Goal: Obtain resource: Download file/media

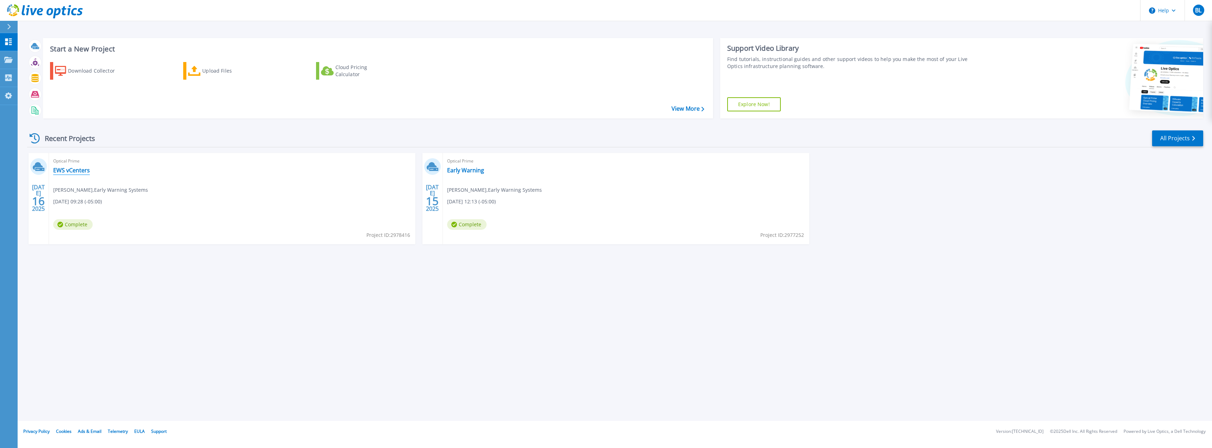
click at [70, 171] on link "EWS vCenters" at bounding box center [71, 170] width 37 height 7
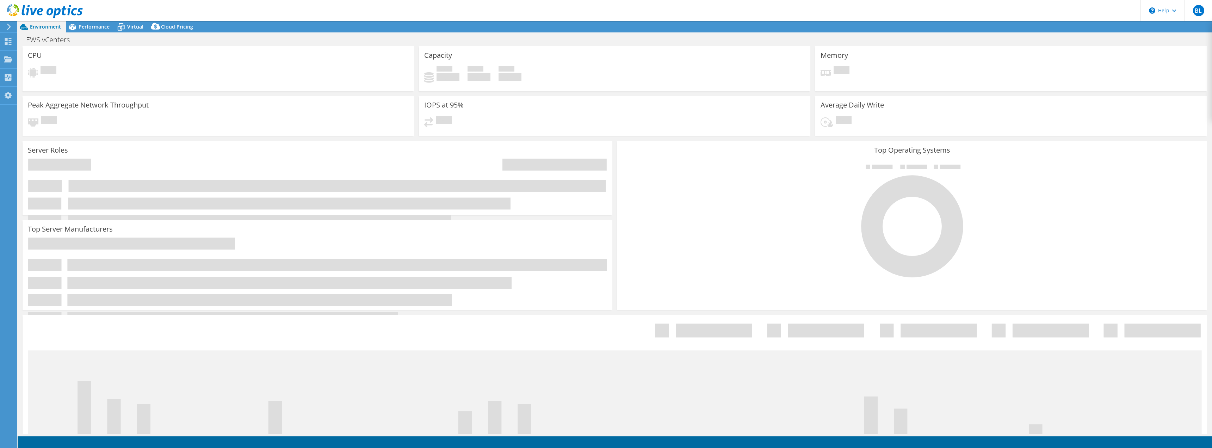
select select "USD"
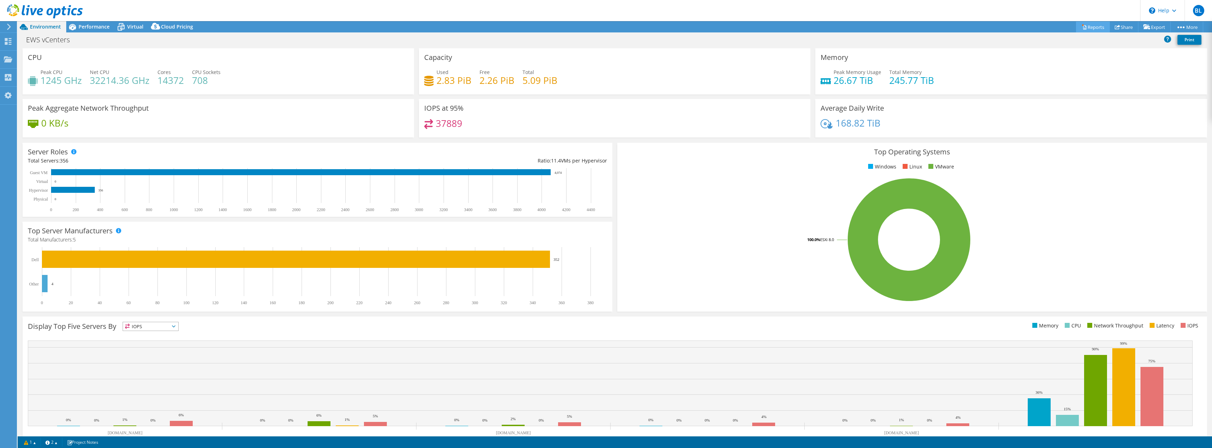
click at [1088, 30] on link "Reports" at bounding box center [1093, 26] width 34 height 11
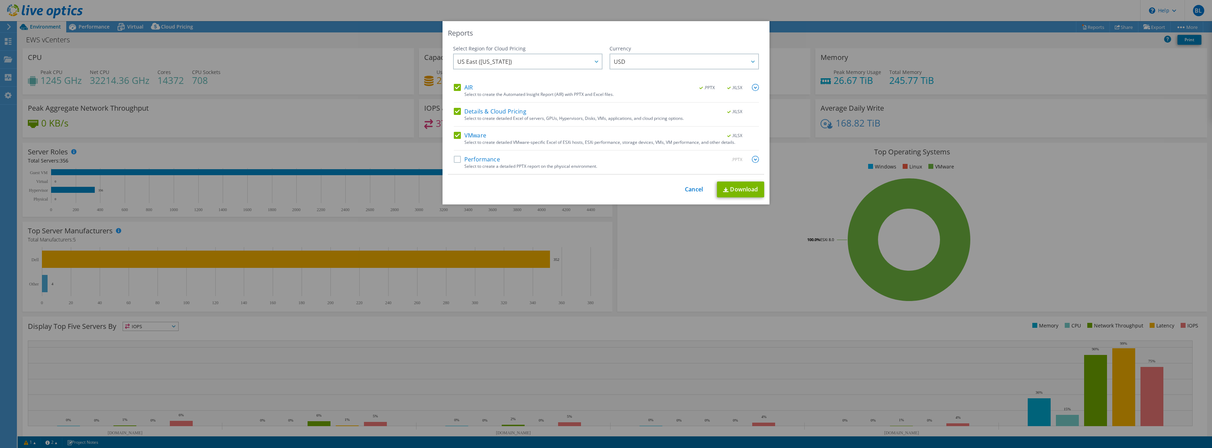
click at [456, 161] on label "Performance" at bounding box center [477, 159] width 46 height 7
click at [0, 0] on input "Performance" at bounding box center [0, 0] width 0 height 0
click at [597, 64] on div at bounding box center [596, 61] width 11 height 14
click at [642, 28] on div "Reports Select Region for Cloud Pricing Asia Pacific ([GEOGRAPHIC_DATA]) [GEOGR…" at bounding box center [606, 112] width 327 height 183
click at [733, 190] on link "Download" at bounding box center [740, 189] width 47 height 16
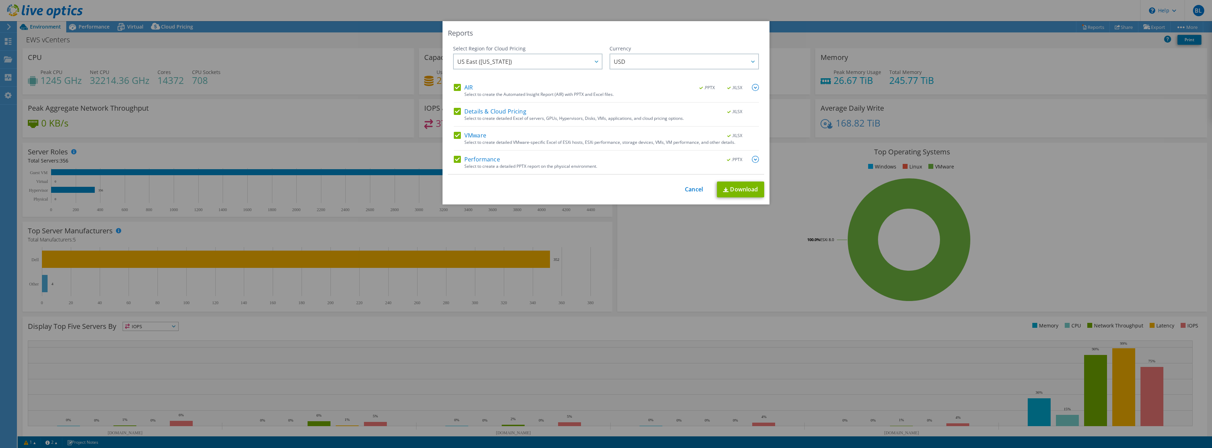
drag, startPoint x: 664, startPoint y: 28, endPoint x: 595, endPoint y: 29, distance: 68.4
click at [595, 29] on div "Reports" at bounding box center [606, 33] width 316 height 10
click at [713, 29] on div "Reports" at bounding box center [606, 33] width 316 height 10
click at [693, 190] on link "Cancel" at bounding box center [694, 189] width 18 height 7
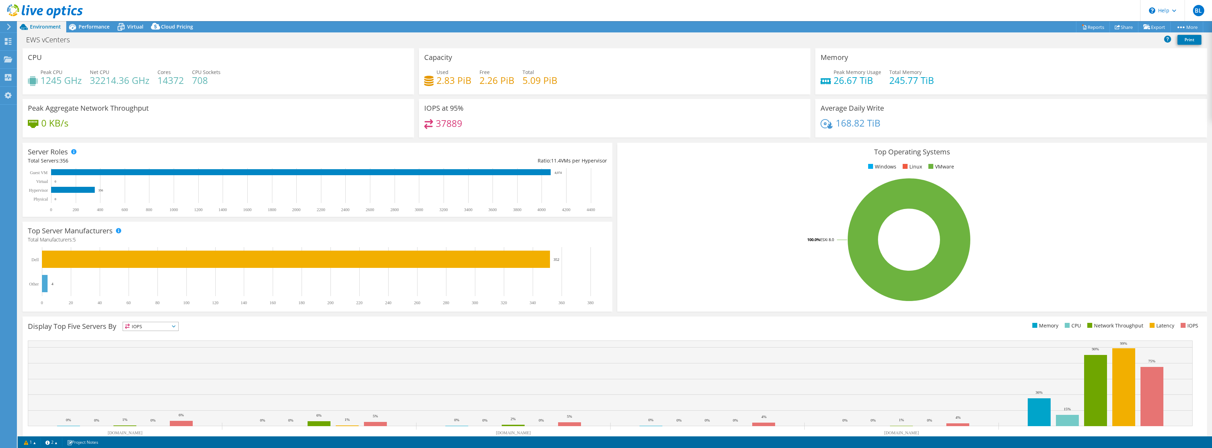
click at [1047, 50] on div "Memory Peak Memory Usage 26.67 TiB Total Memory 245.77 TiB" at bounding box center [1010, 71] width 391 height 46
